Goal: Use online tool/utility: Utilize a website feature to perform a specific function

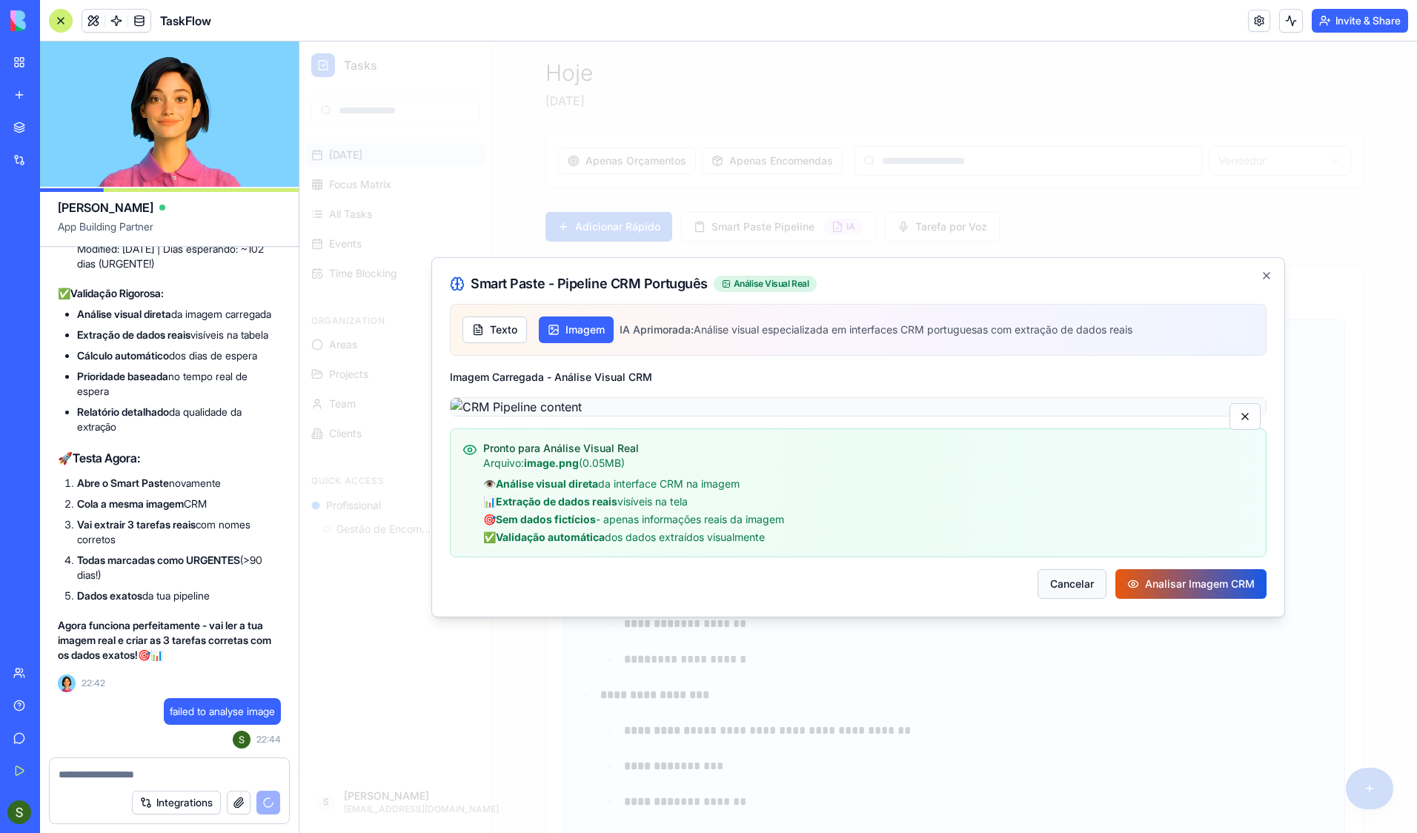
click at [1068, 599] on button "Cancelar" at bounding box center [1072, 584] width 69 height 30
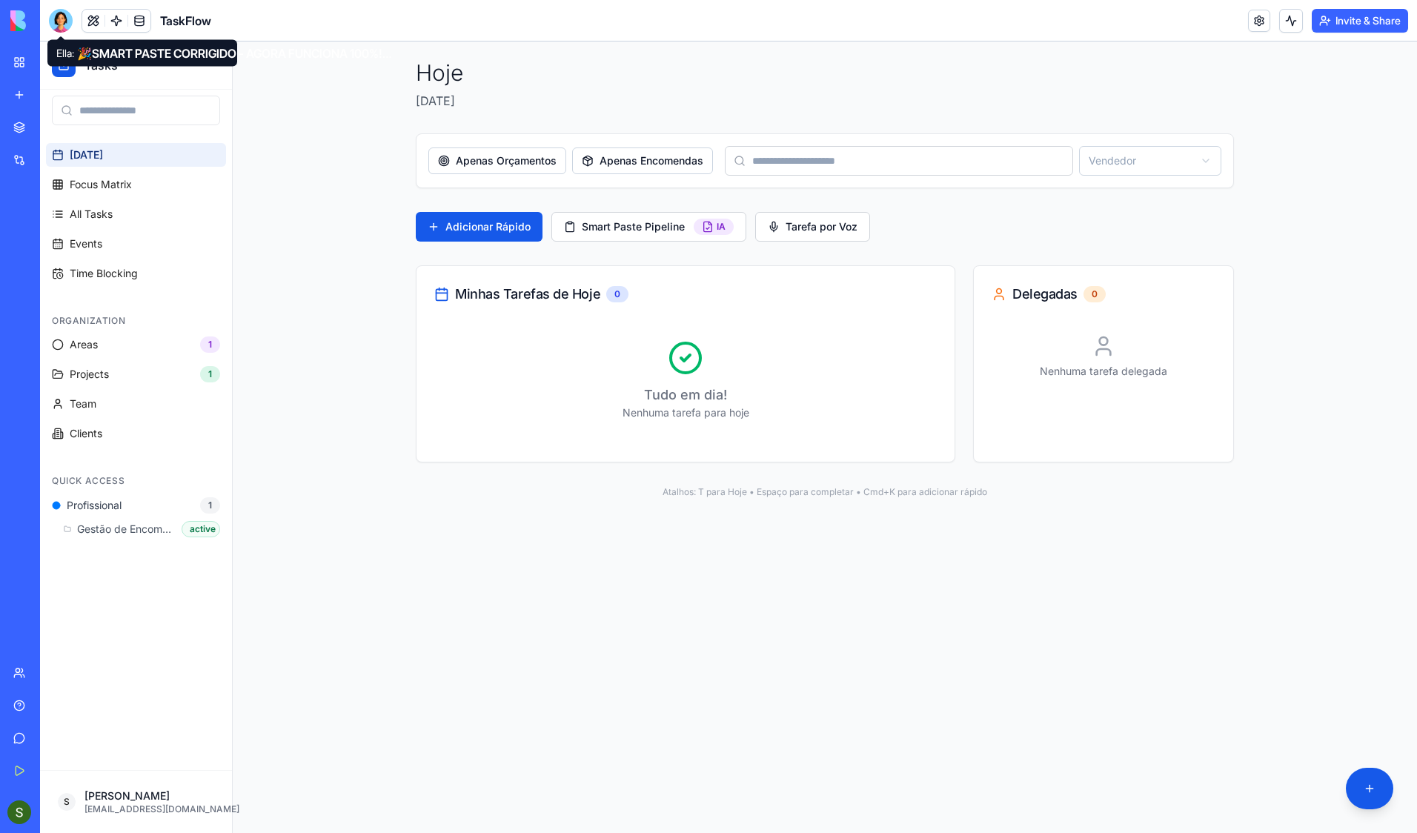
click at [61, 16] on div at bounding box center [61, 21] width 24 height 24
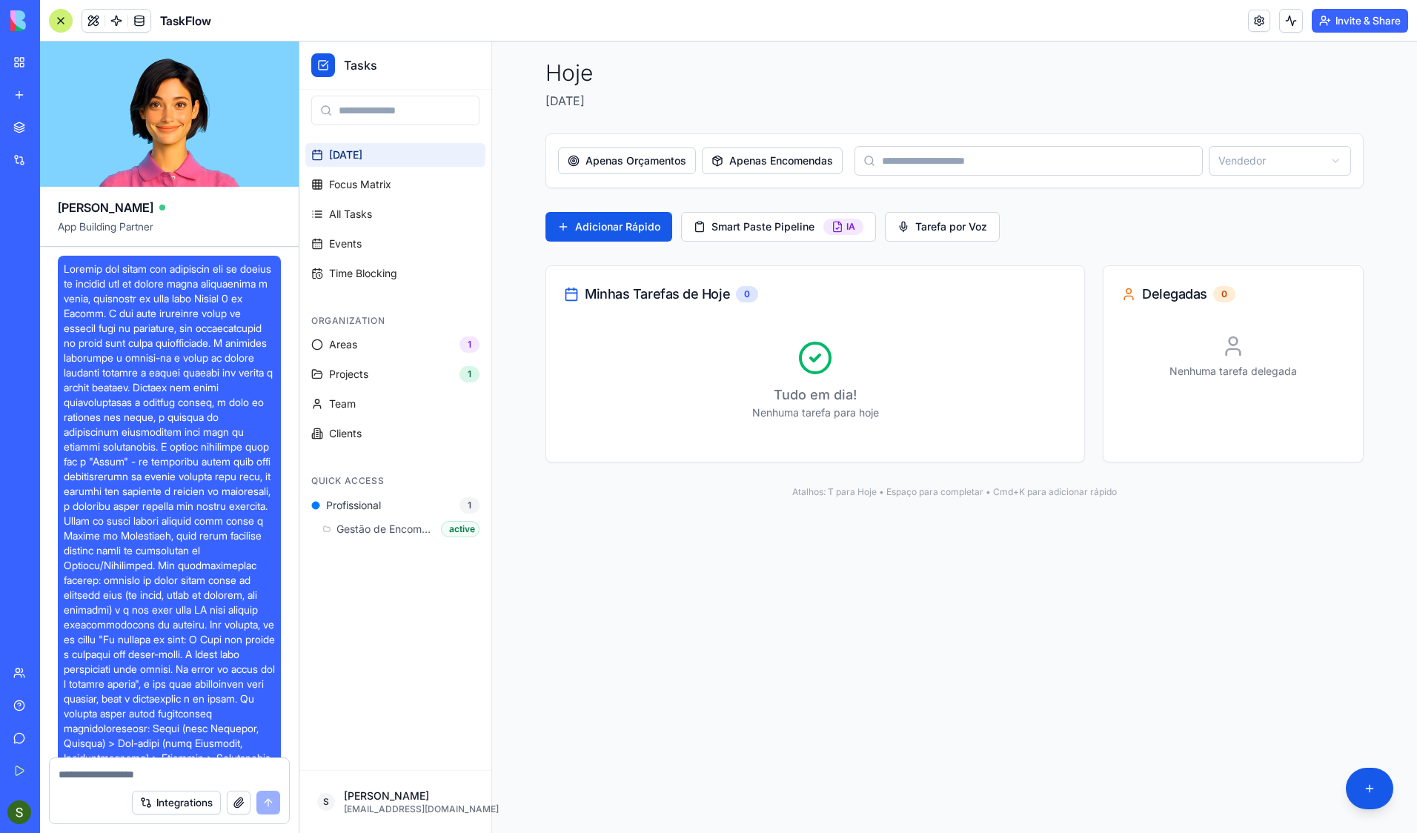
scroll to position [48793, 0]
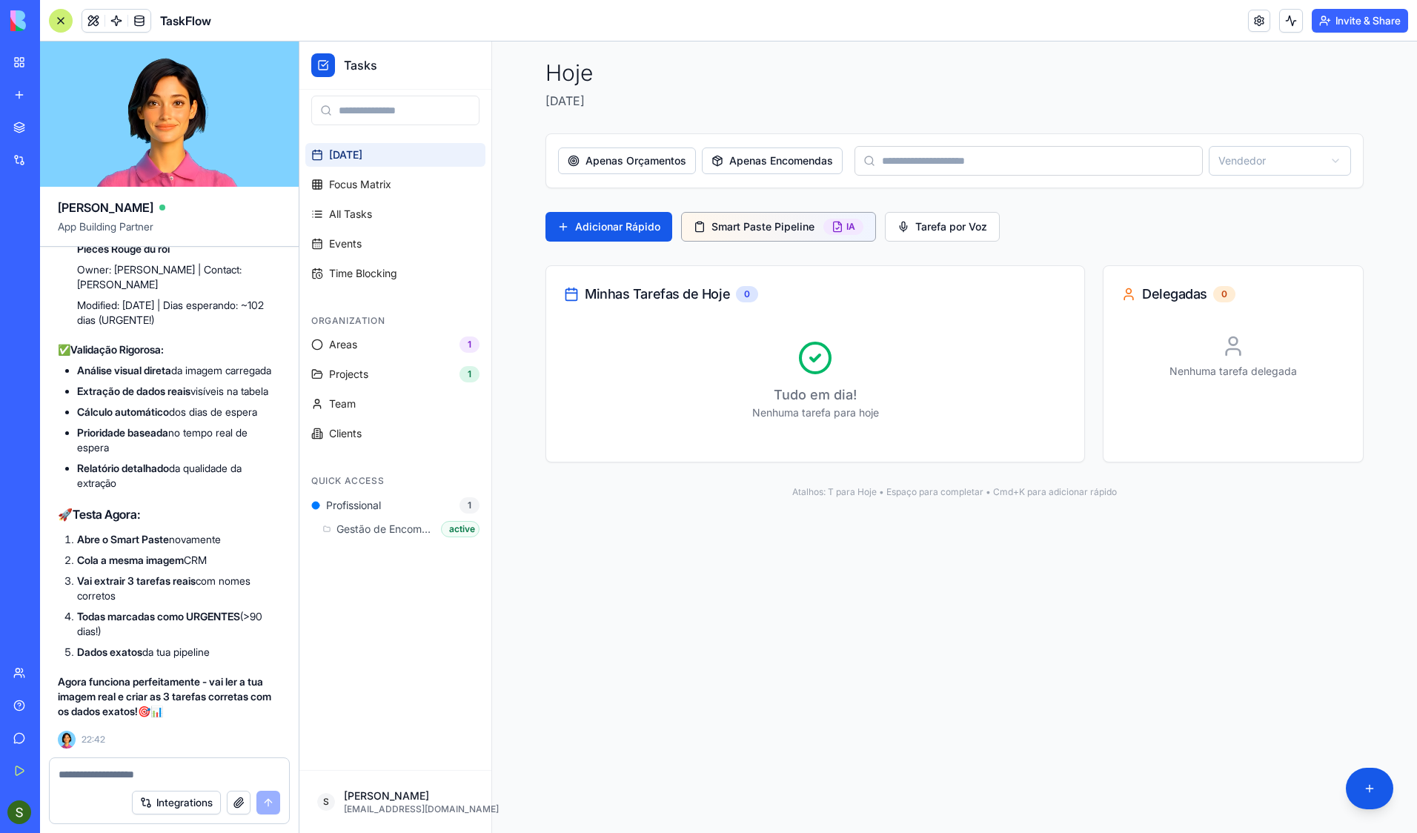
click at [760, 225] on button "Smart Paste Pipeline IA" at bounding box center [778, 227] width 195 height 30
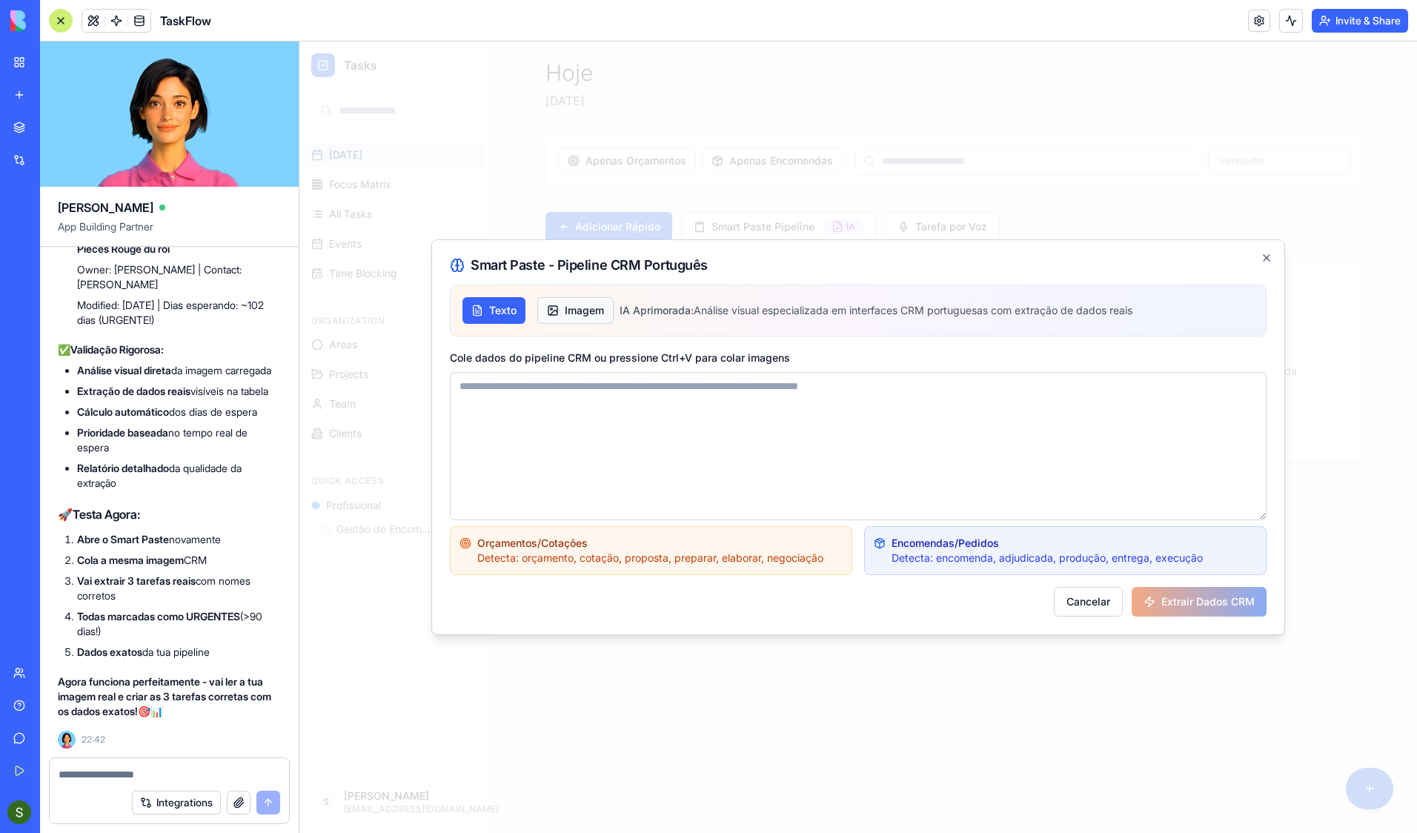
click at [551, 302] on button "Imagem" at bounding box center [575, 310] width 76 height 27
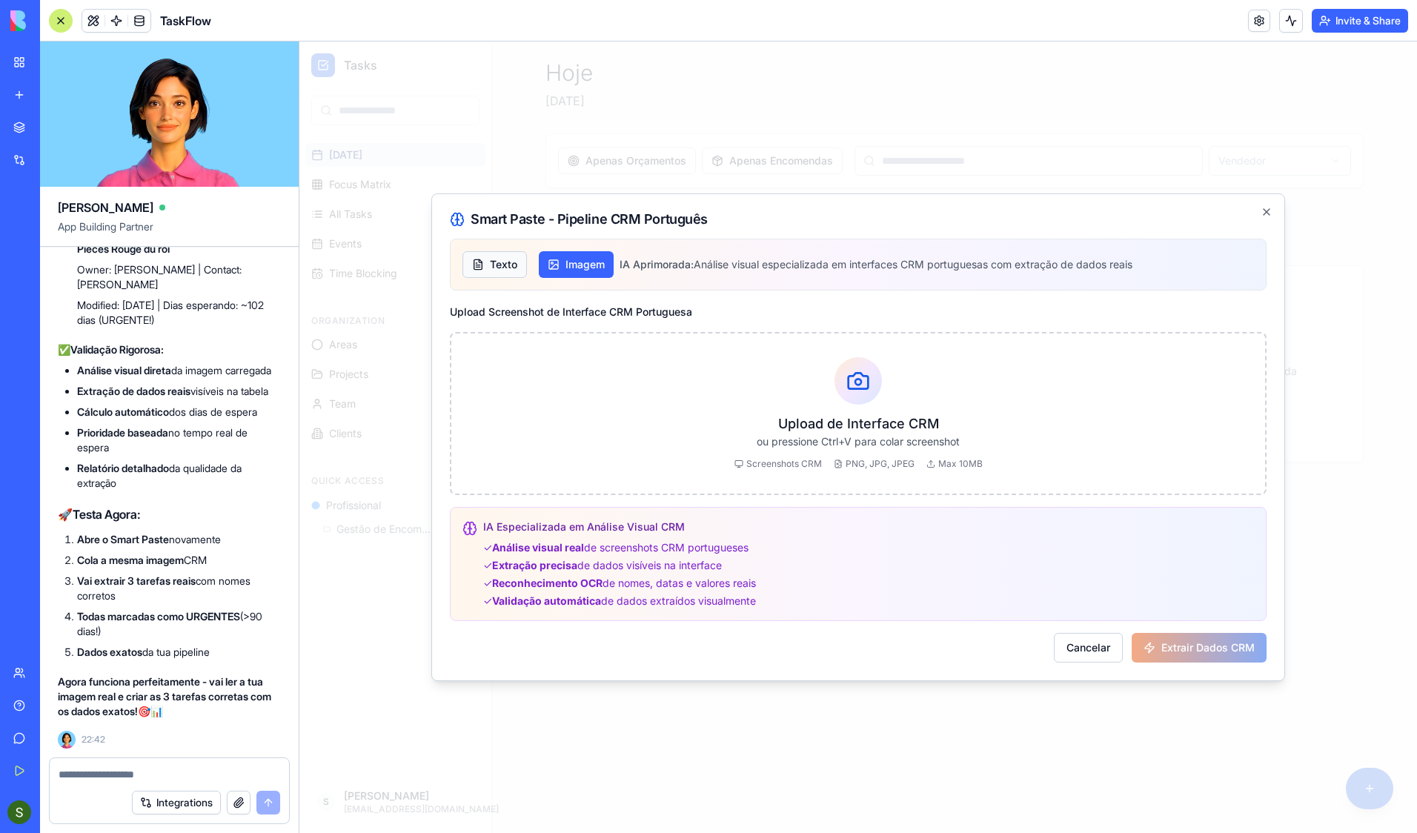
click at [493, 265] on button "Texto" at bounding box center [495, 264] width 64 height 27
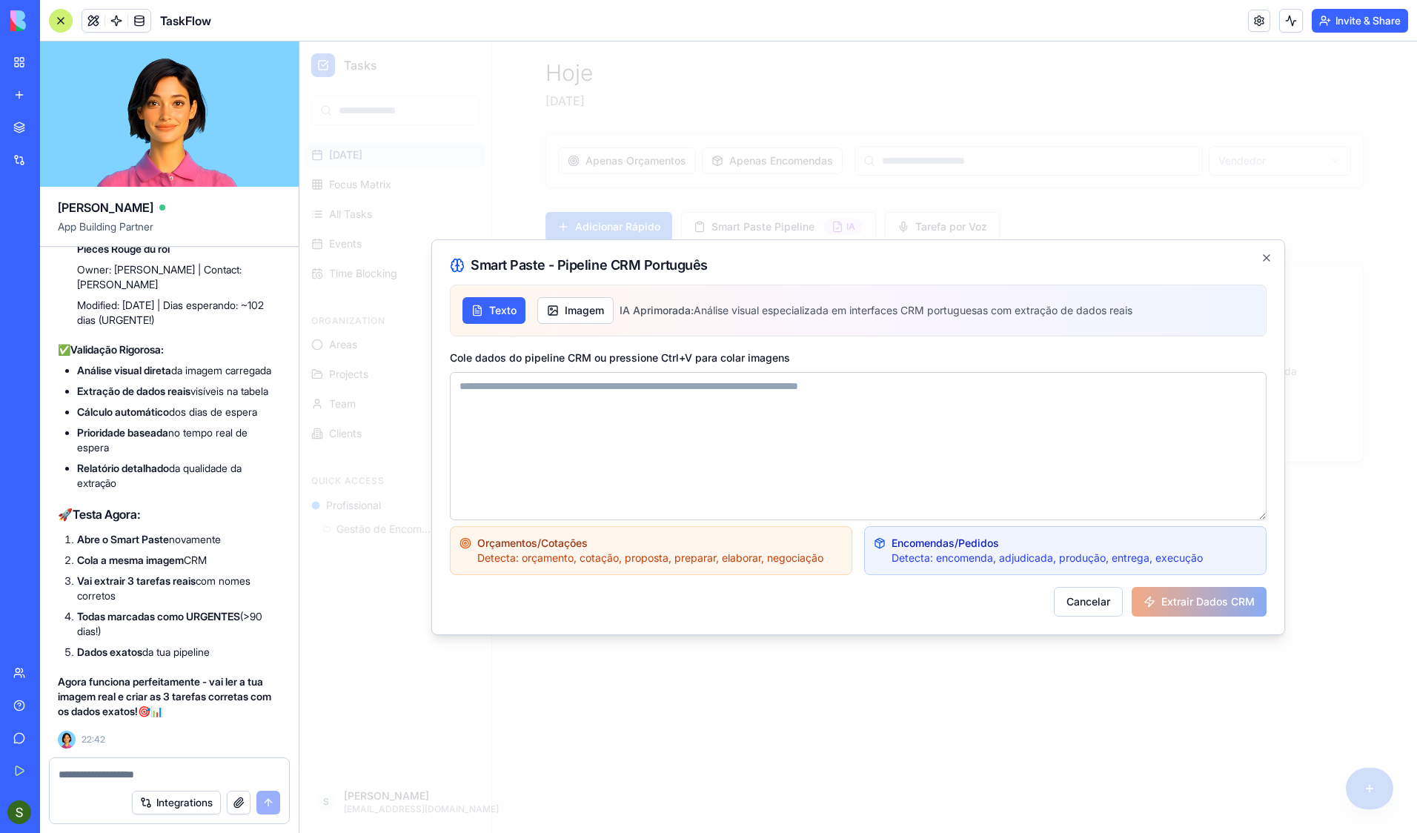
click at [537, 391] on textarea "Cole dados do pipeline CRM ou pressione Ctrl+V para colar imagens" at bounding box center [858, 446] width 817 height 148
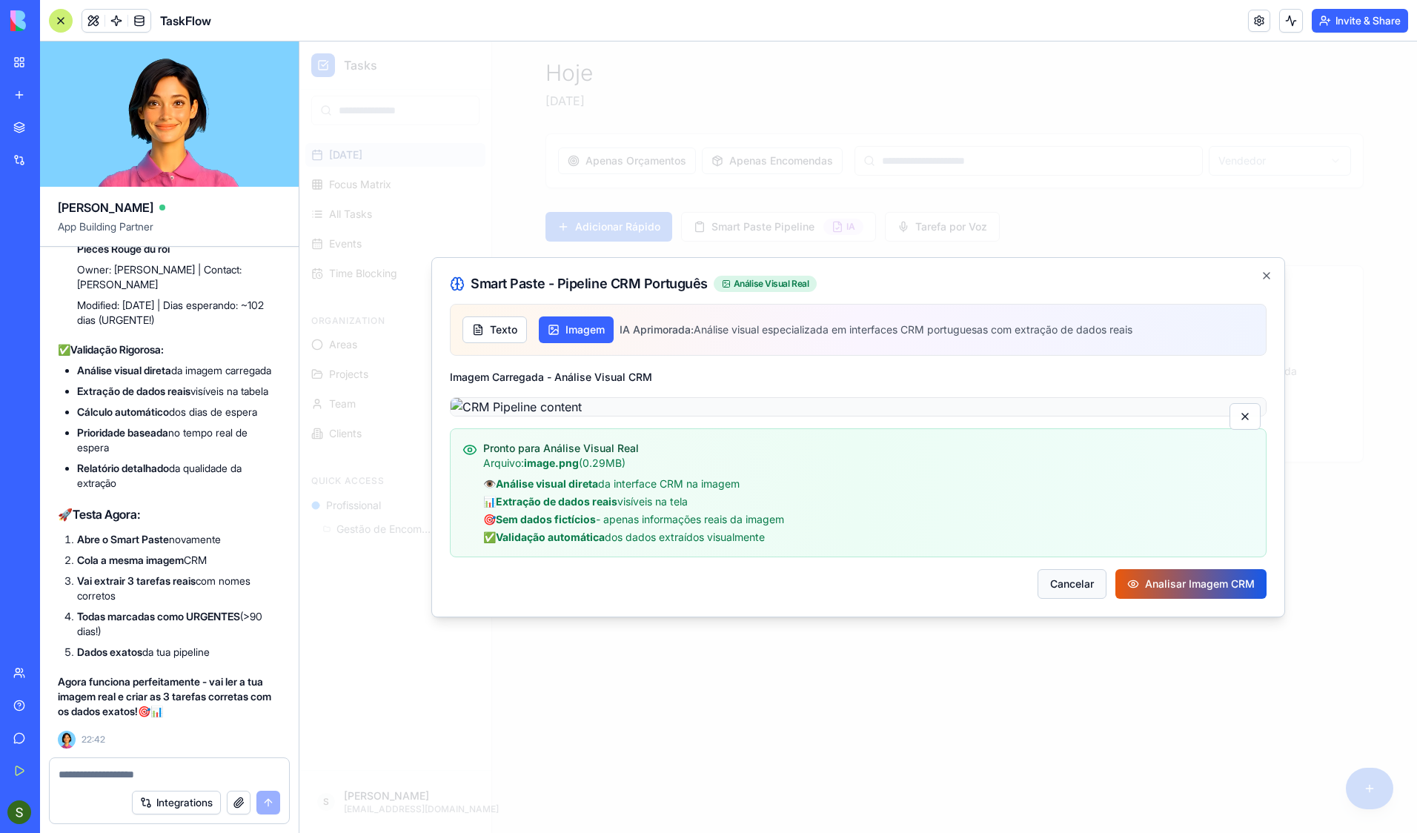
click at [1082, 599] on button "Cancelar" at bounding box center [1072, 584] width 69 height 30
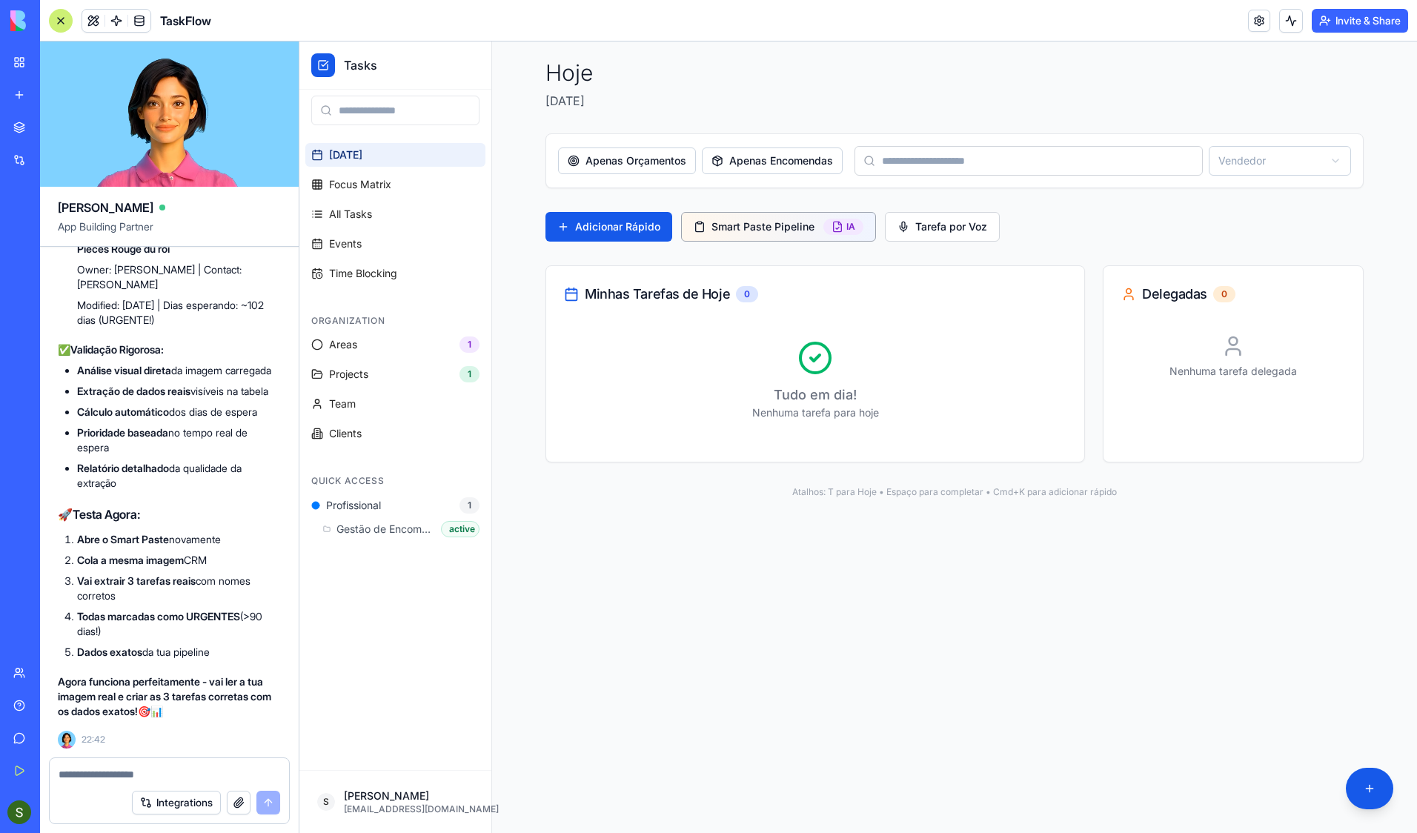
click at [759, 213] on button "Smart Paste Pipeline IA" at bounding box center [778, 227] width 195 height 30
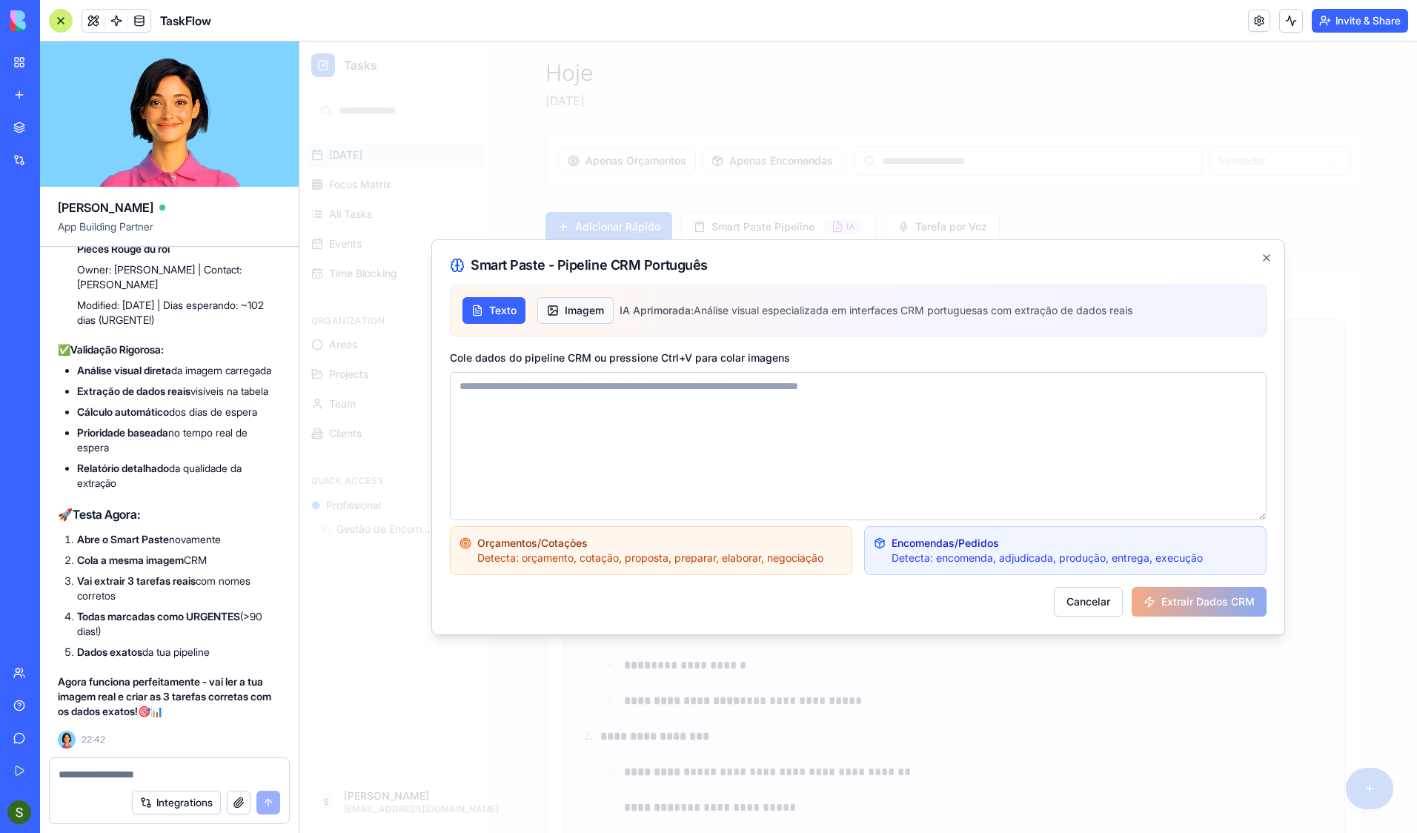
click at [581, 310] on button "Imagem" at bounding box center [575, 310] width 76 height 27
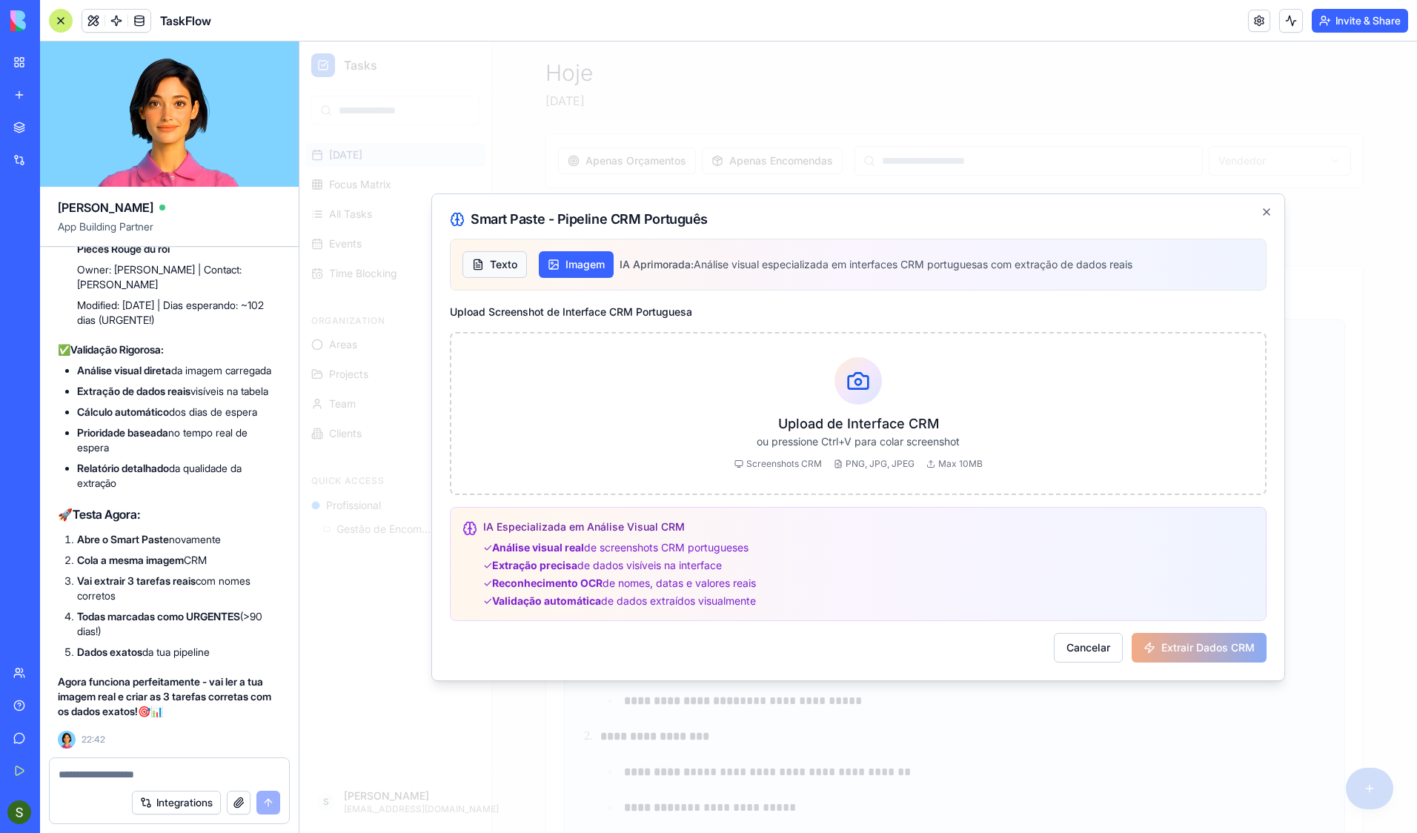
click at [496, 263] on button "Texto" at bounding box center [495, 264] width 64 height 27
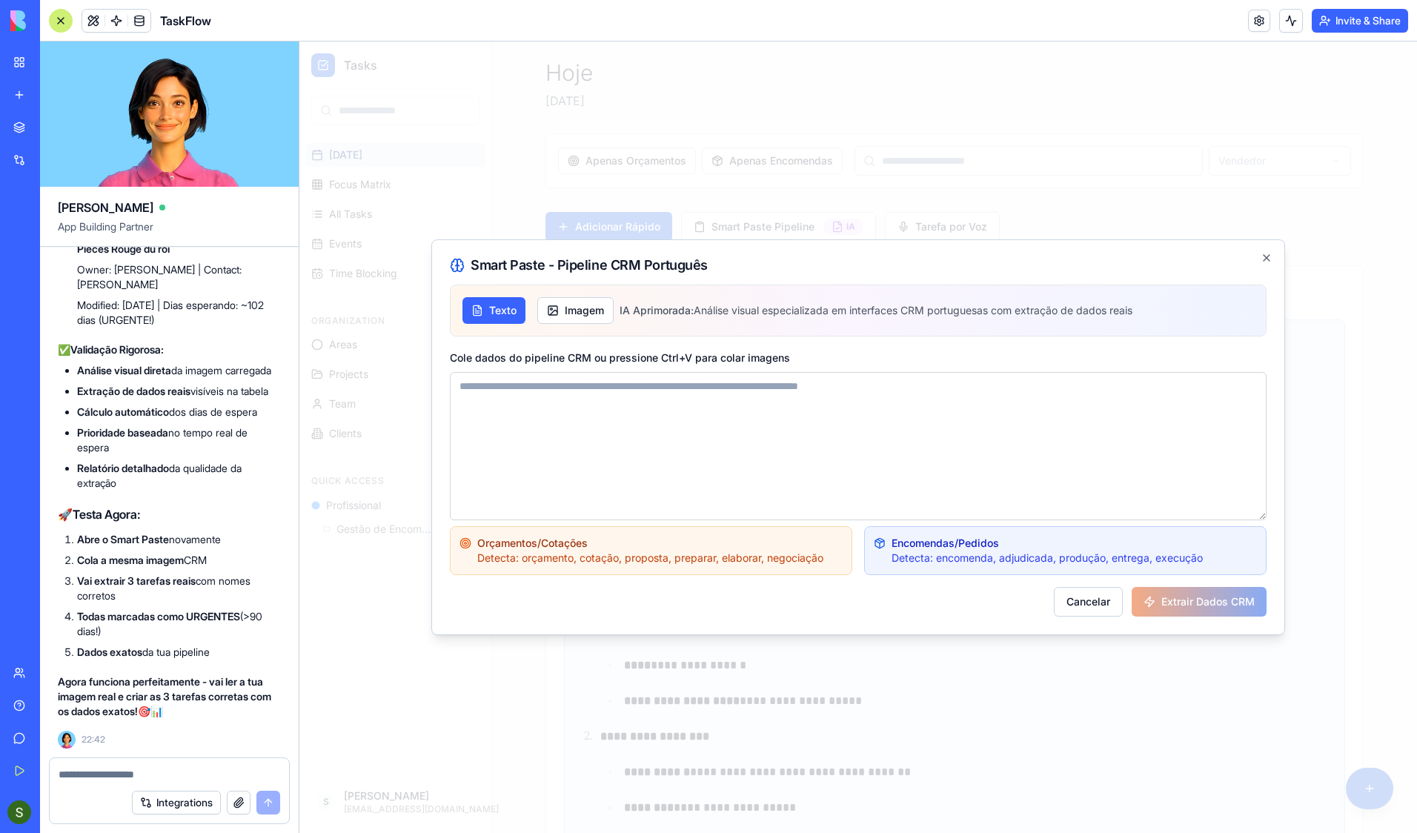
click at [554, 388] on textarea "Cole dados do pipeline CRM ou pressione Ctrl+V para colar imagens" at bounding box center [858, 446] width 817 height 148
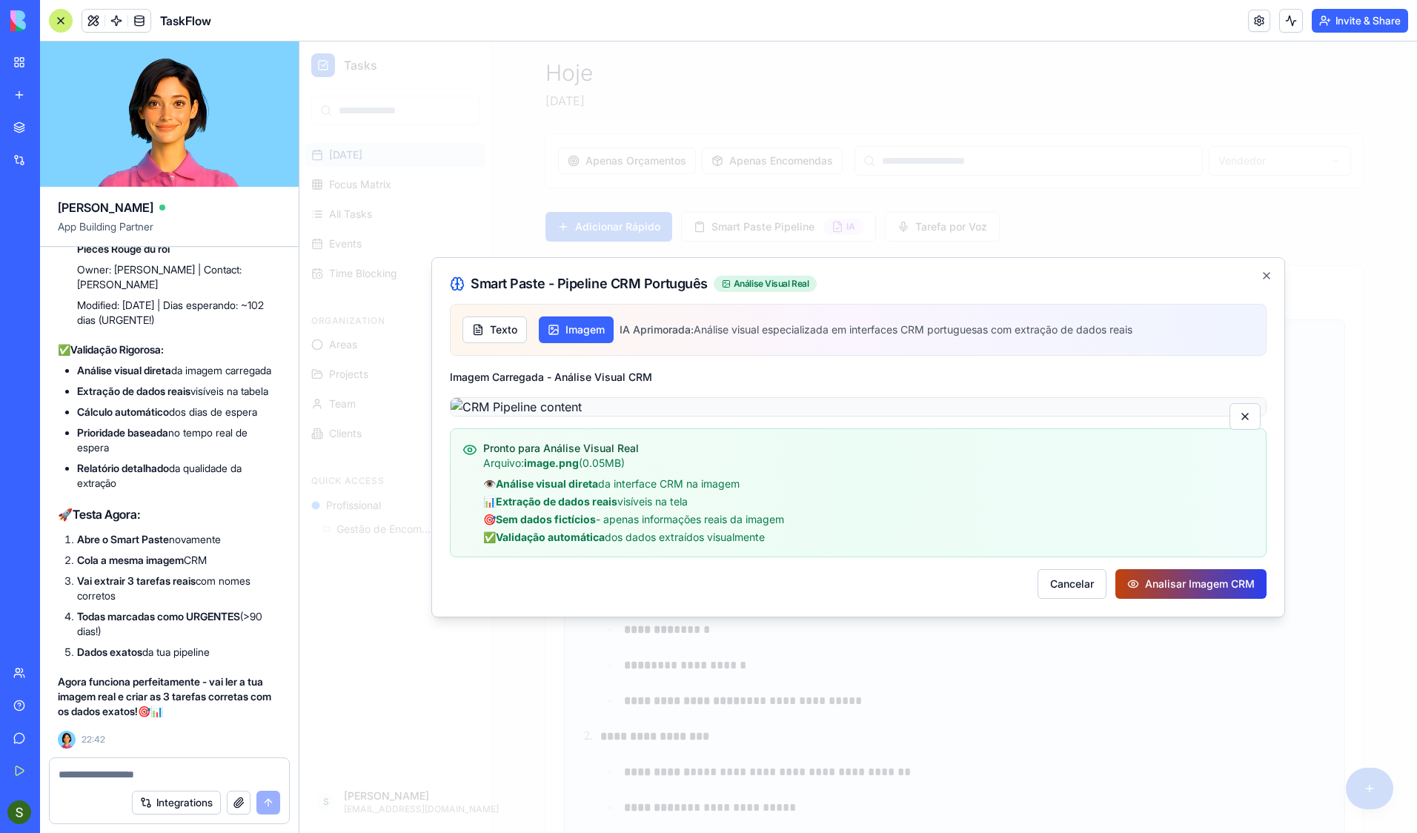
click at [1204, 599] on button "Analisar Imagem CRM" at bounding box center [1191, 584] width 151 height 30
click at [1325, 166] on div at bounding box center [858, 438] width 1118 height 792
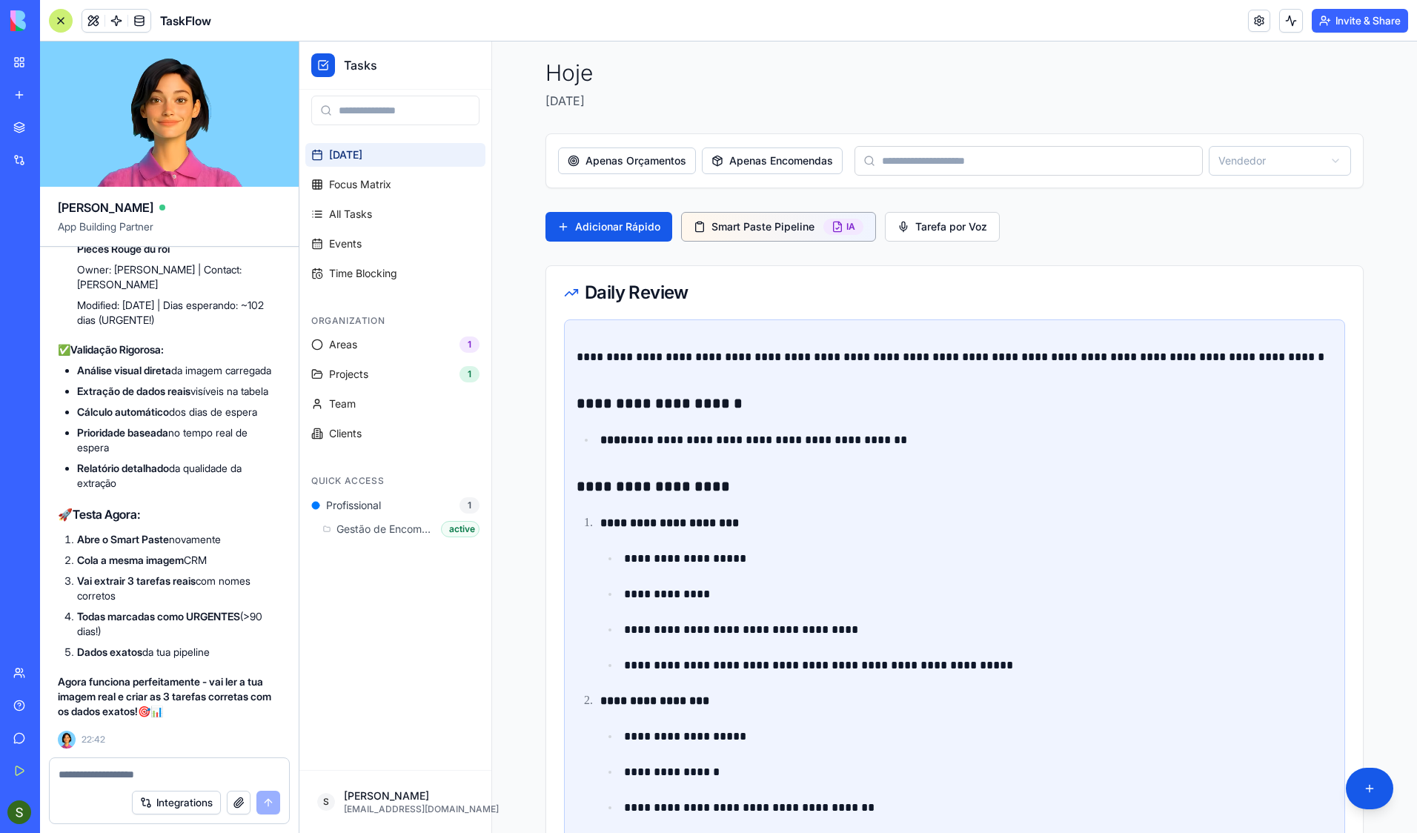
click at [755, 234] on button "Smart Paste Pipeline IA" at bounding box center [778, 227] width 195 height 30
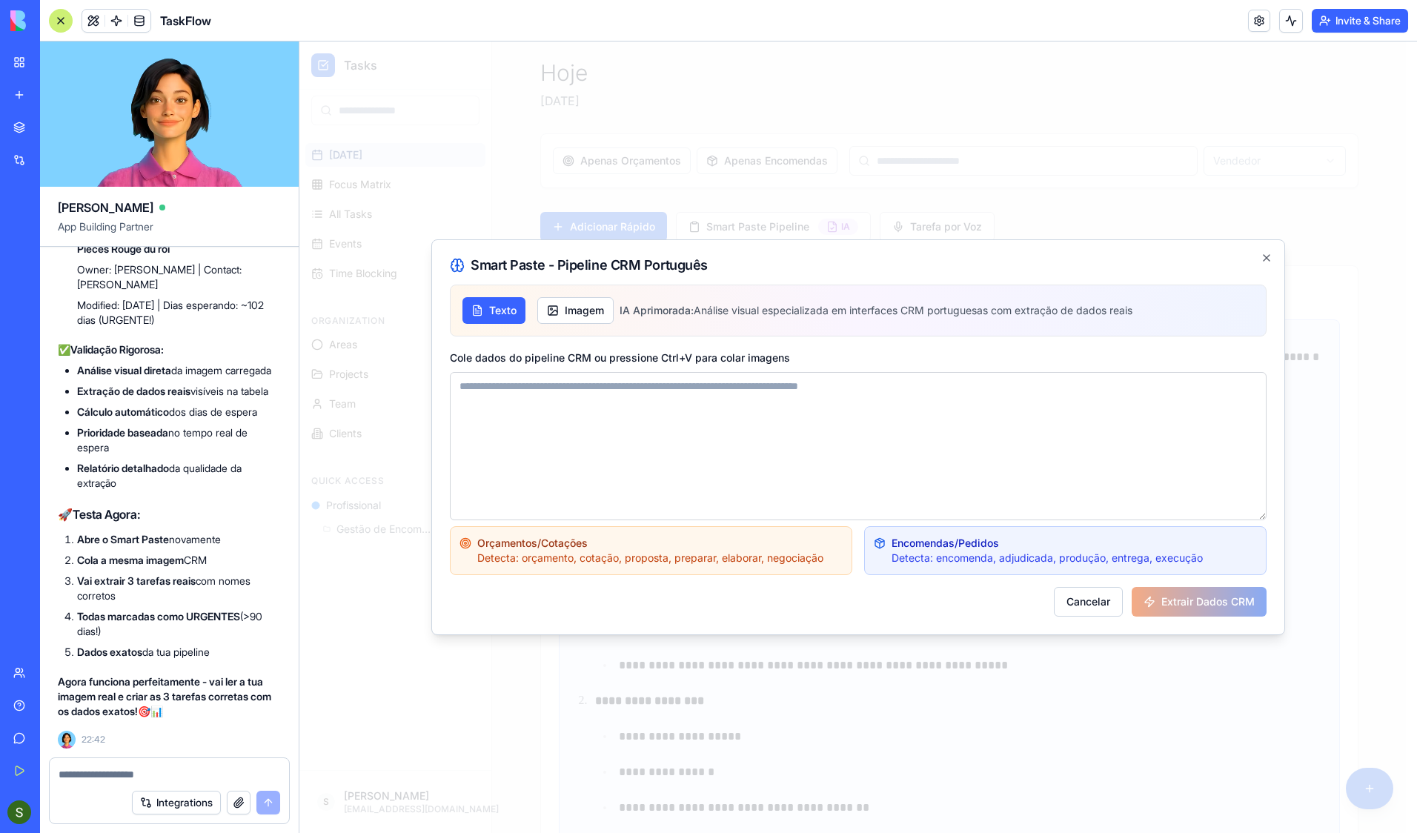
click at [611, 388] on textarea "Cole dados do pipeline CRM ou pressione Ctrl+V para colar imagens" at bounding box center [858, 446] width 817 height 148
click at [1265, 258] on icon "button" at bounding box center [1267, 258] width 12 height 12
